Goal: Task Accomplishment & Management: Manage account settings

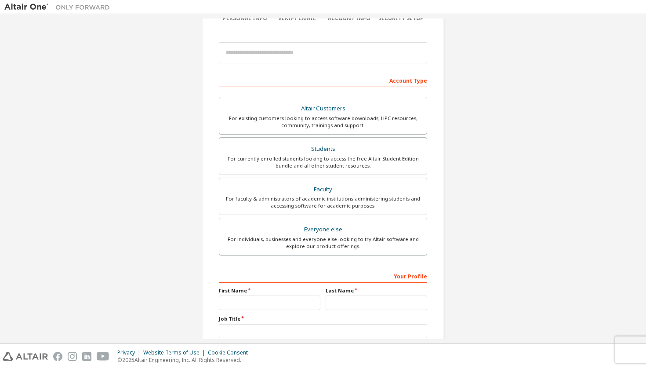
scroll to position [119, 0]
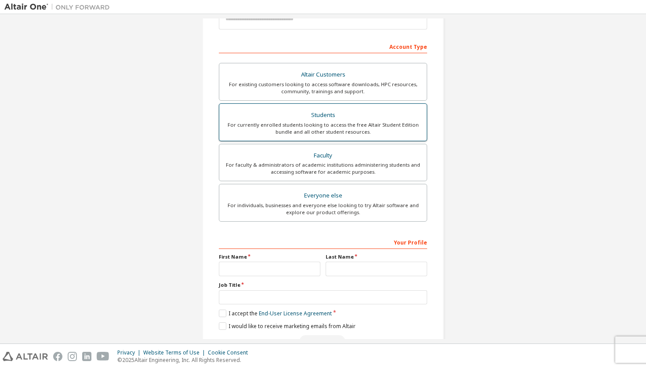
click at [344, 121] on div "For currently enrolled students looking to access the free Altair Student Editi…" at bounding box center [322, 128] width 197 height 14
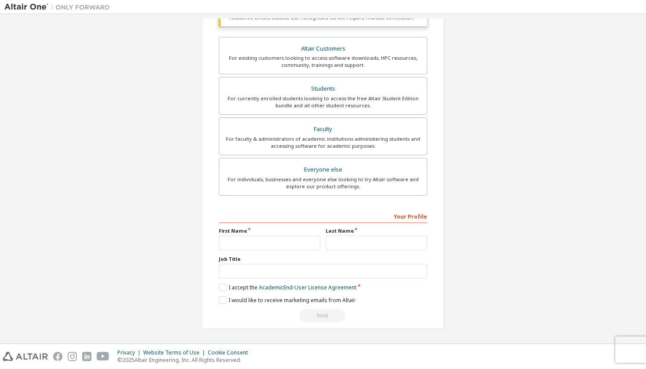
scroll to position [0, 0]
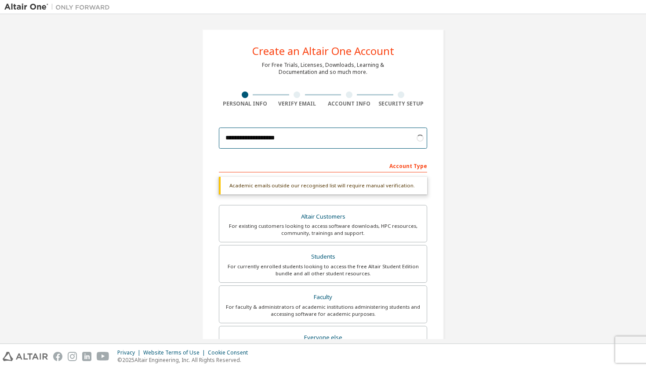
type input "**********"
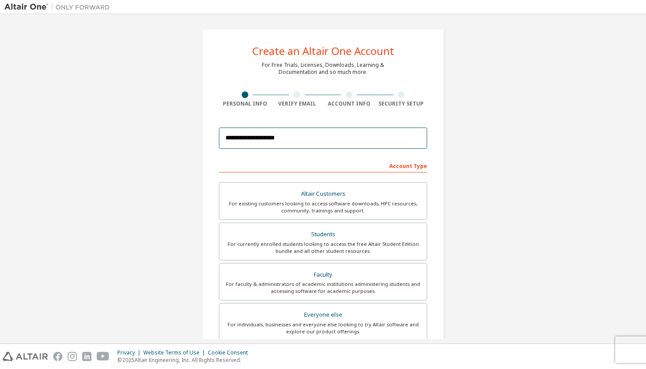
click at [361, 139] on input "**********" at bounding box center [323, 137] width 208 height 21
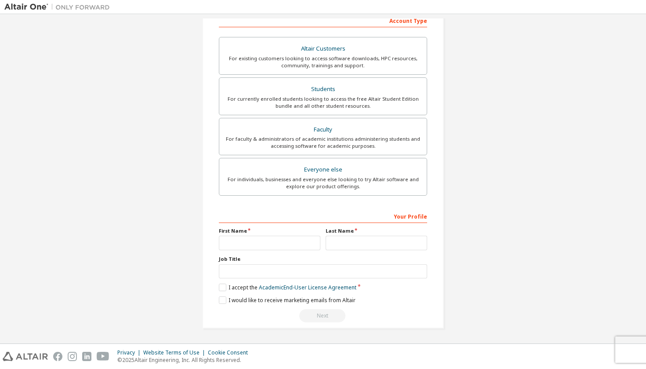
scroll to position [148, 0]
type input "*"
type input "********"
type input "****"
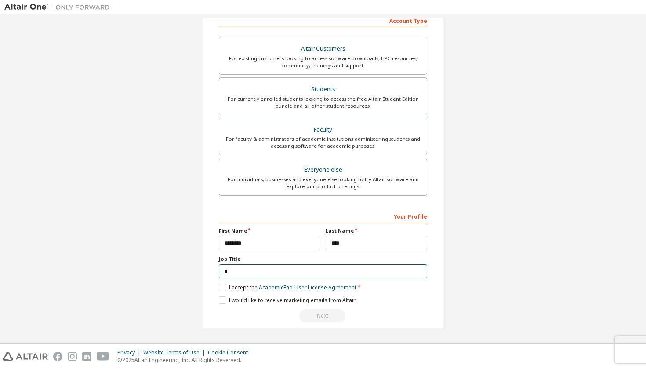
scroll to position [144, 0]
type input "*"
type input "*******"
click at [231, 286] on label "I accept the Academic End-User License Agreement" at bounding box center [287, 287] width 137 height 7
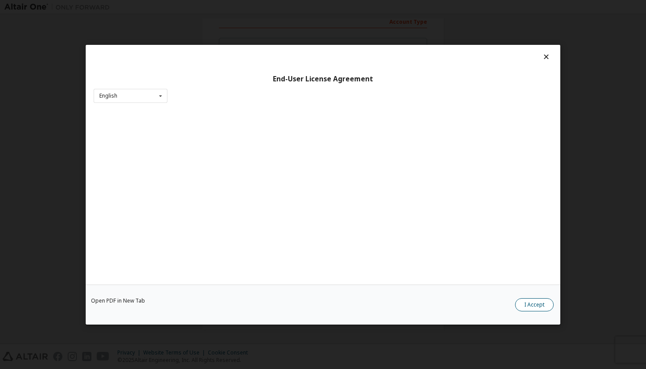
click at [538, 305] on button "I Accept" at bounding box center [534, 303] width 39 height 13
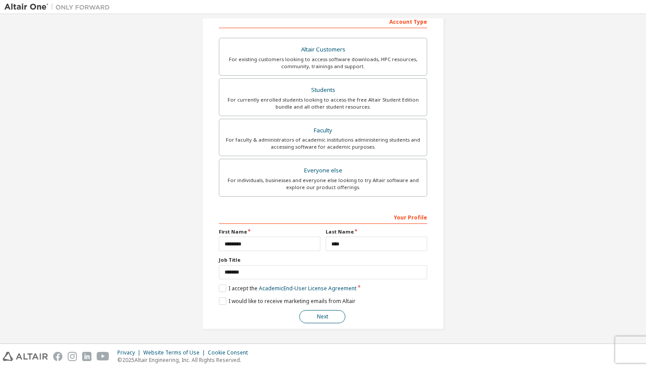
click at [308, 314] on button "Next" at bounding box center [322, 316] width 46 height 13
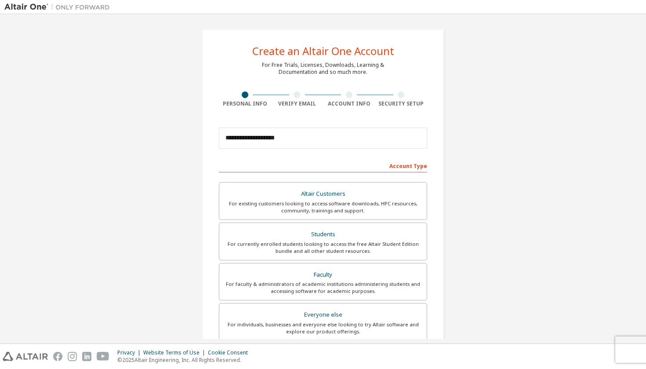
scroll to position [0, 0]
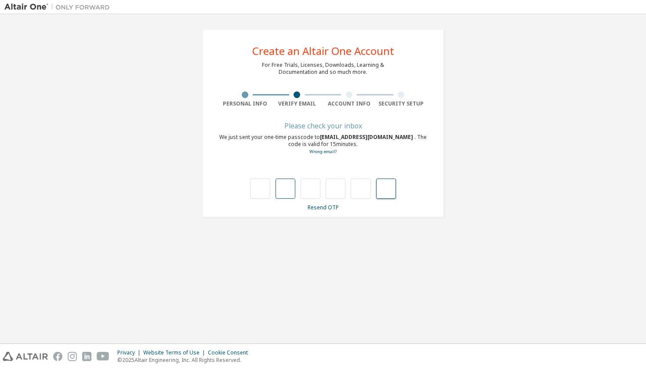
paste input "*"
type input "*"
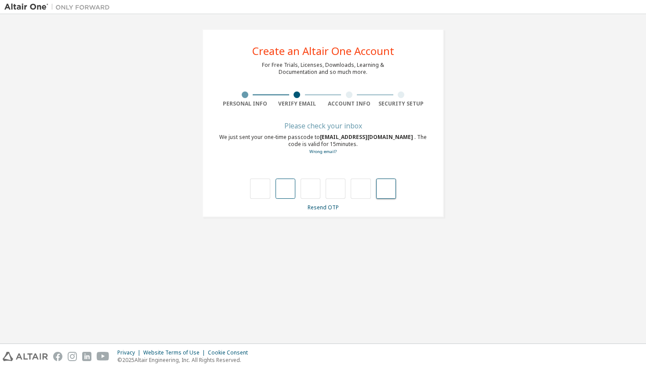
type input "*"
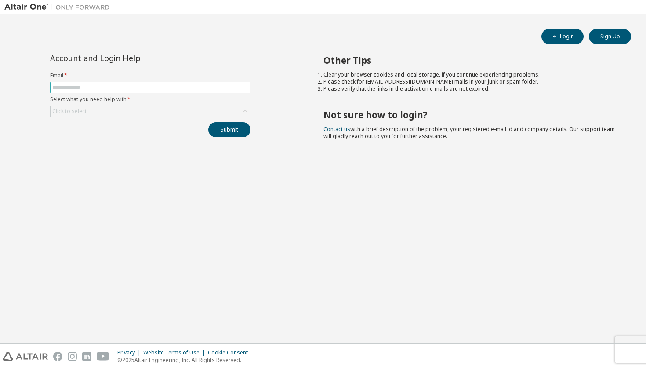
click at [186, 90] on input "text" at bounding box center [150, 87] width 196 height 7
click at [218, 110] on div "Click to select" at bounding box center [150, 111] width 199 height 11
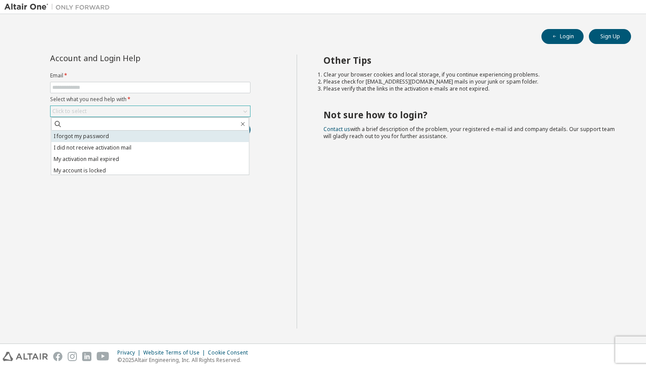
click at [195, 137] on li "I forgot my password" at bounding box center [150, 135] width 198 height 11
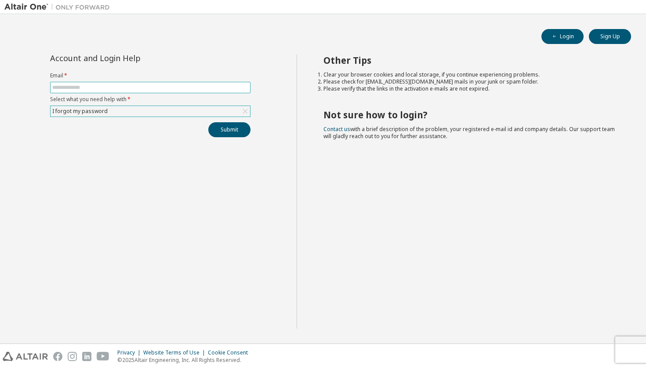
click at [202, 87] on input "text" at bounding box center [150, 87] width 196 height 7
type input "**********"
click at [232, 133] on button "Submit" at bounding box center [229, 129] width 42 height 15
click at [311, 127] on div "Other Tips Clear your browser cookies and local storage, if you continue experi…" at bounding box center [469, 191] width 345 height 274
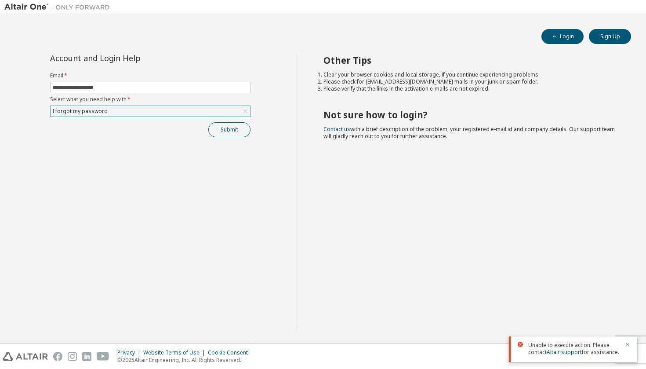
click at [242, 131] on button "Submit" at bounding box center [229, 129] width 42 height 15
click at [627, 310] on icon "button" at bounding box center [627, 311] width 5 height 5
click at [627, 335] on icon "button" at bounding box center [627, 337] width 5 height 5
click at [626, 347] on icon "button" at bounding box center [627, 344] width 5 height 5
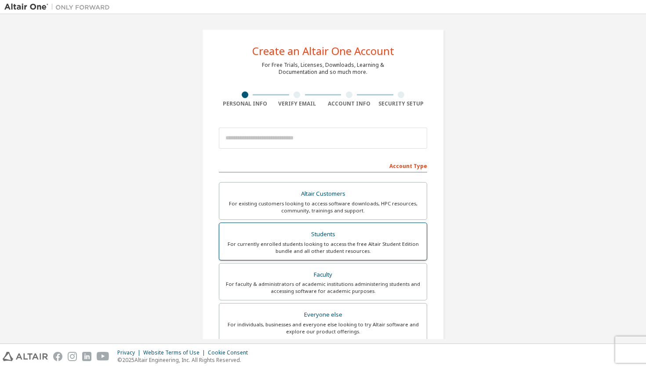
click at [295, 248] on div "For currently enrolled students looking to access the free Altair Student Editi…" at bounding box center [322, 247] width 197 height 14
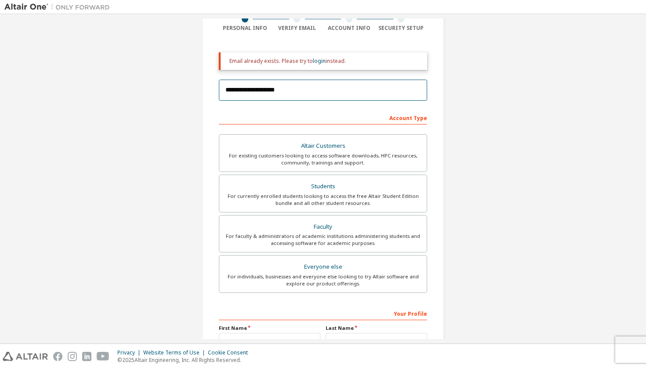
scroll to position [8, 0]
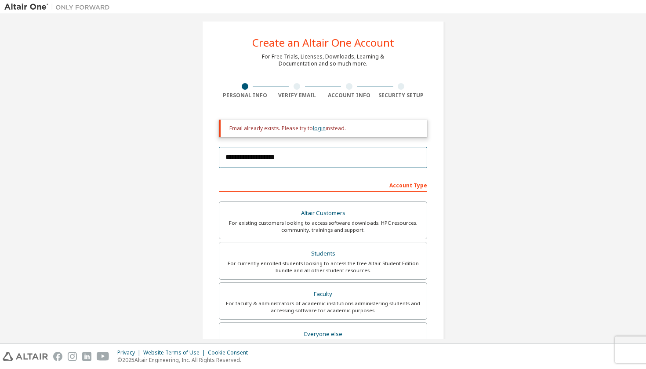
type input "**********"
click at [315, 127] on link "login" at bounding box center [319, 127] width 13 height 7
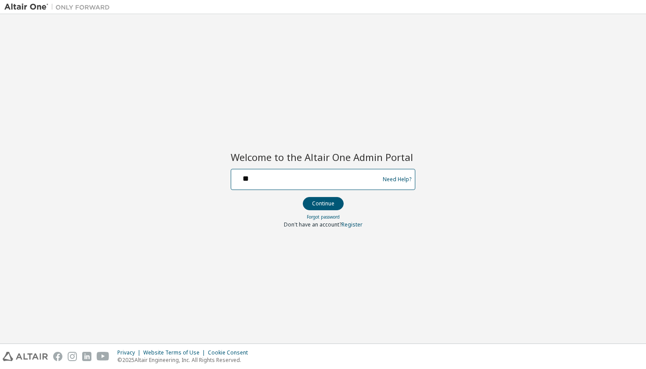
type input "*"
type input "**********"
click at [322, 203] on button "Continue" at bounding box center [323, 203] width 41 height 13
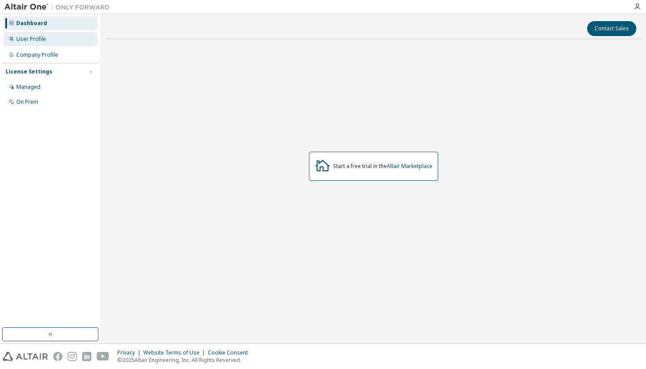
click at [60, 39] on div "User Profile" at bounding box center [51, 39] width 94 height 14
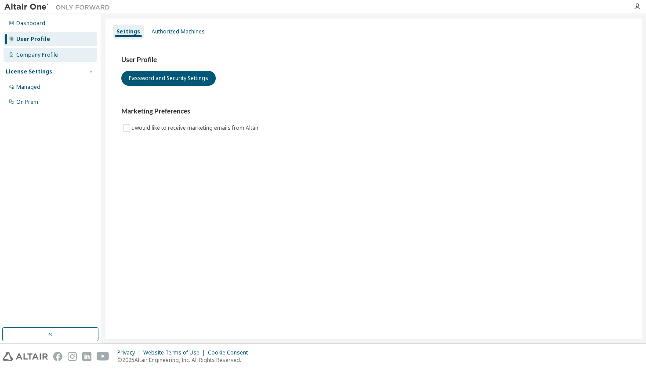
click at [63, 55] on div "Company Profile" at bounding box center [51, 55] width 94 height 14
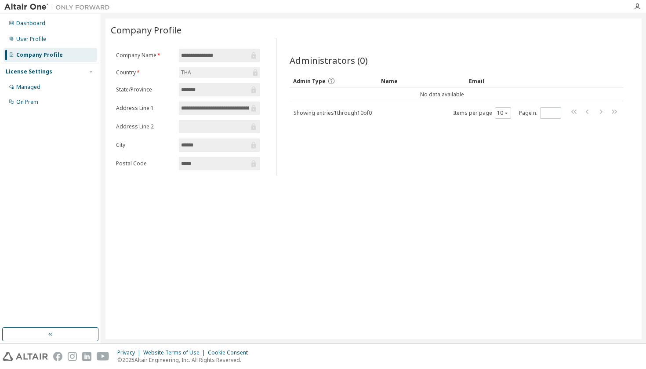
click at [72, 32] on div "Dashboard User Profile Company Profile License Settings Managed On Prem" at bounding box center [50, 62] width 98 height 94
click at [78, 22] on div "Dashboard" at bounding box center [51, 23] width 94 height 14
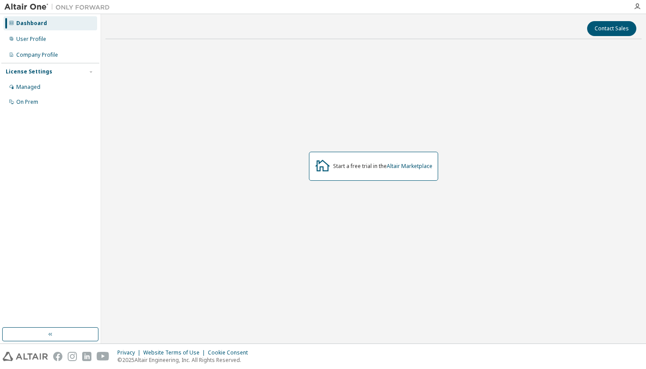
click at [86, 5] on img at bounding box center [59, 7] width 110 height 9
click at [42, 8] on img at bounding box center [59, 7] width 110 height 9
click at [638, 6] on icon "button" at bounding box center [636, 6] width 7 height 7
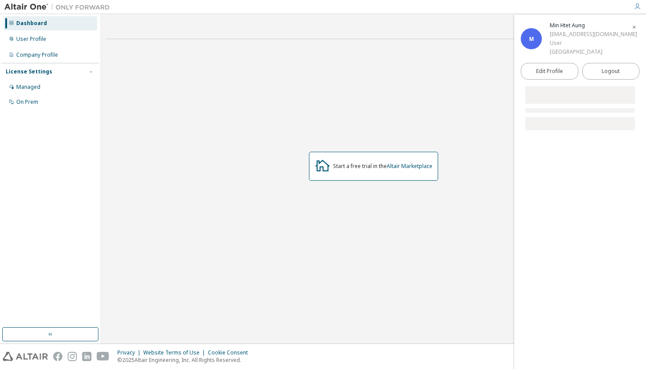
click at [638, 6] on icon "button" at bounding box center [636, 6] width 7 height 7
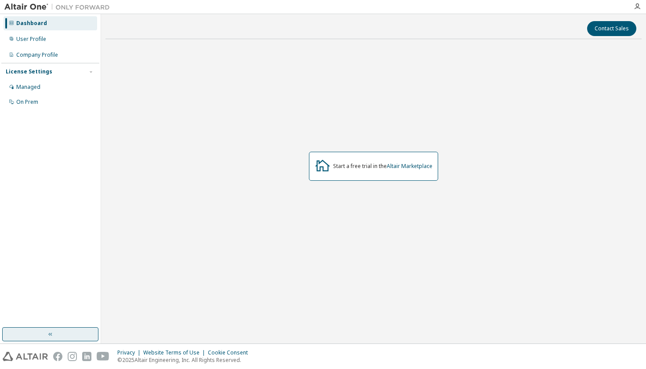
click at [68, 331] on button "button" at bounding box center [50, 334] width 96 height 14
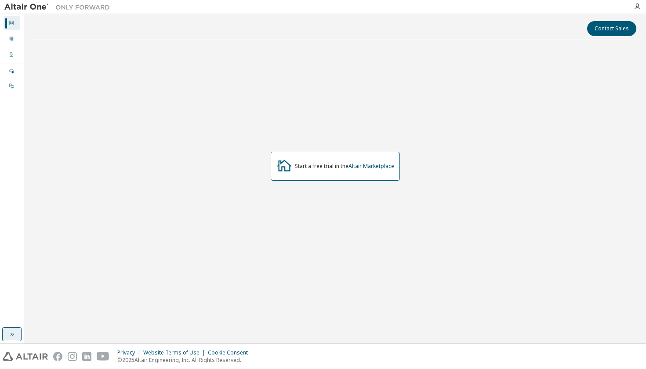
click at [10, 334] on icon "button" at bounding box center [11, 333] width 7 height 7
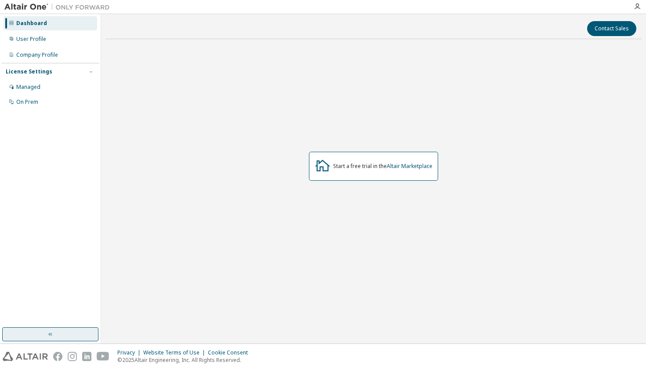
click at [398, 159] on div "Start a free trial in the Altair Marketplace" at bounding box center [373, 166] width 129 height 29
click at [396, 168] on link "Altair Marketplace" at bounding box center [410, 165] width 46 height 7
